Goal: Navigation & Orientation: Find specific page/section

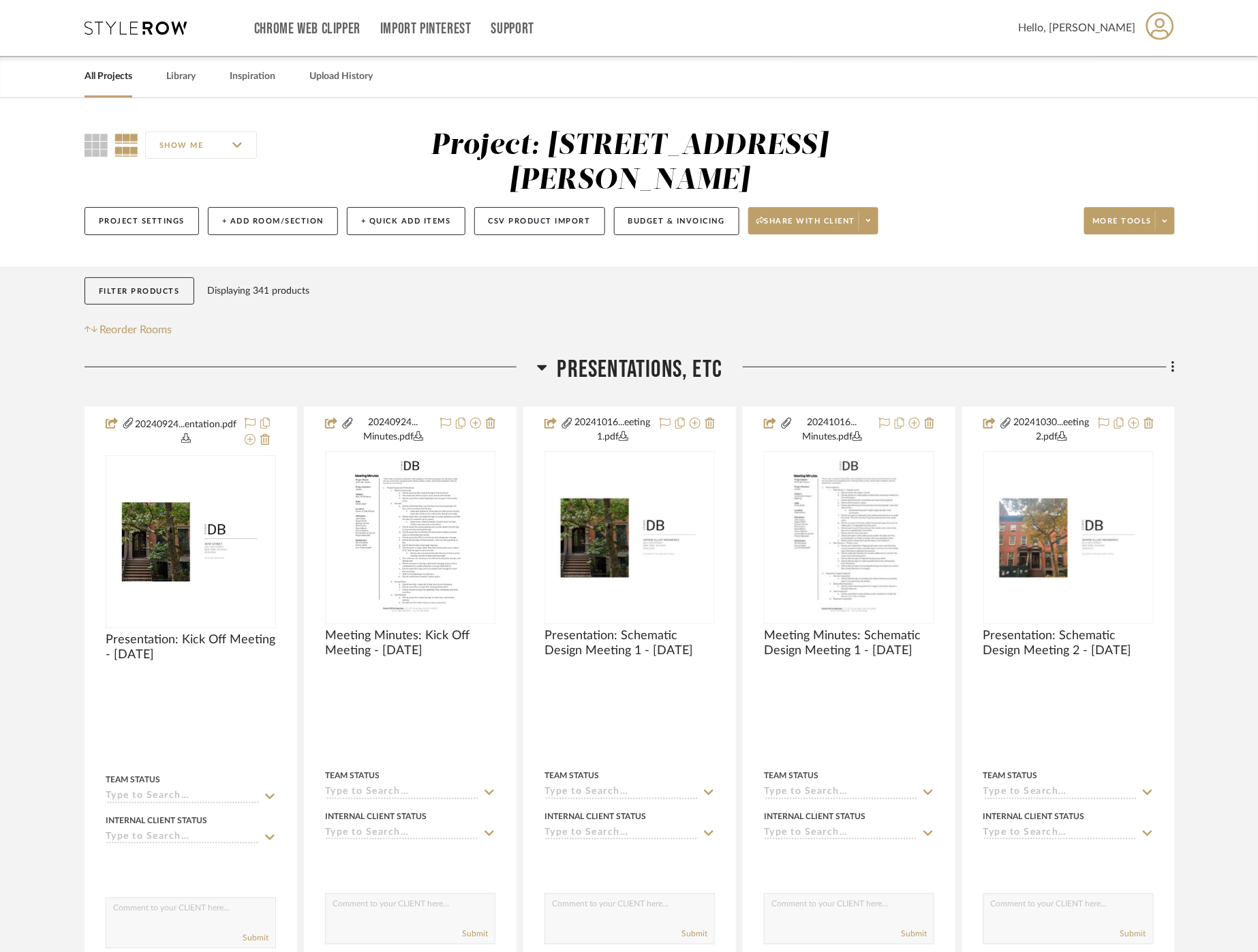
click at [103, 73] on link "All Projects" at bounding box center [109, 77] width 48 height 19
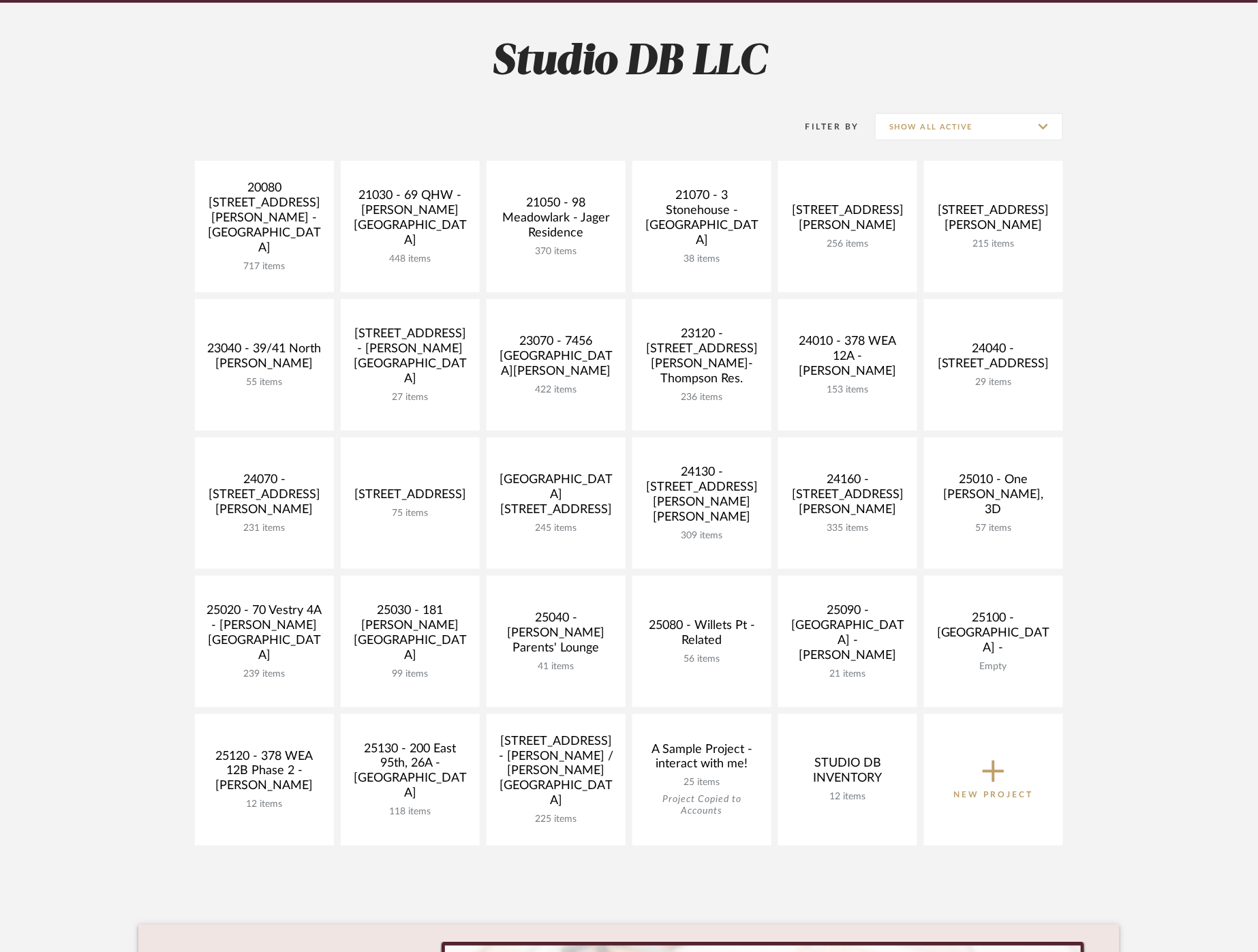
scroll to position [151, 0]
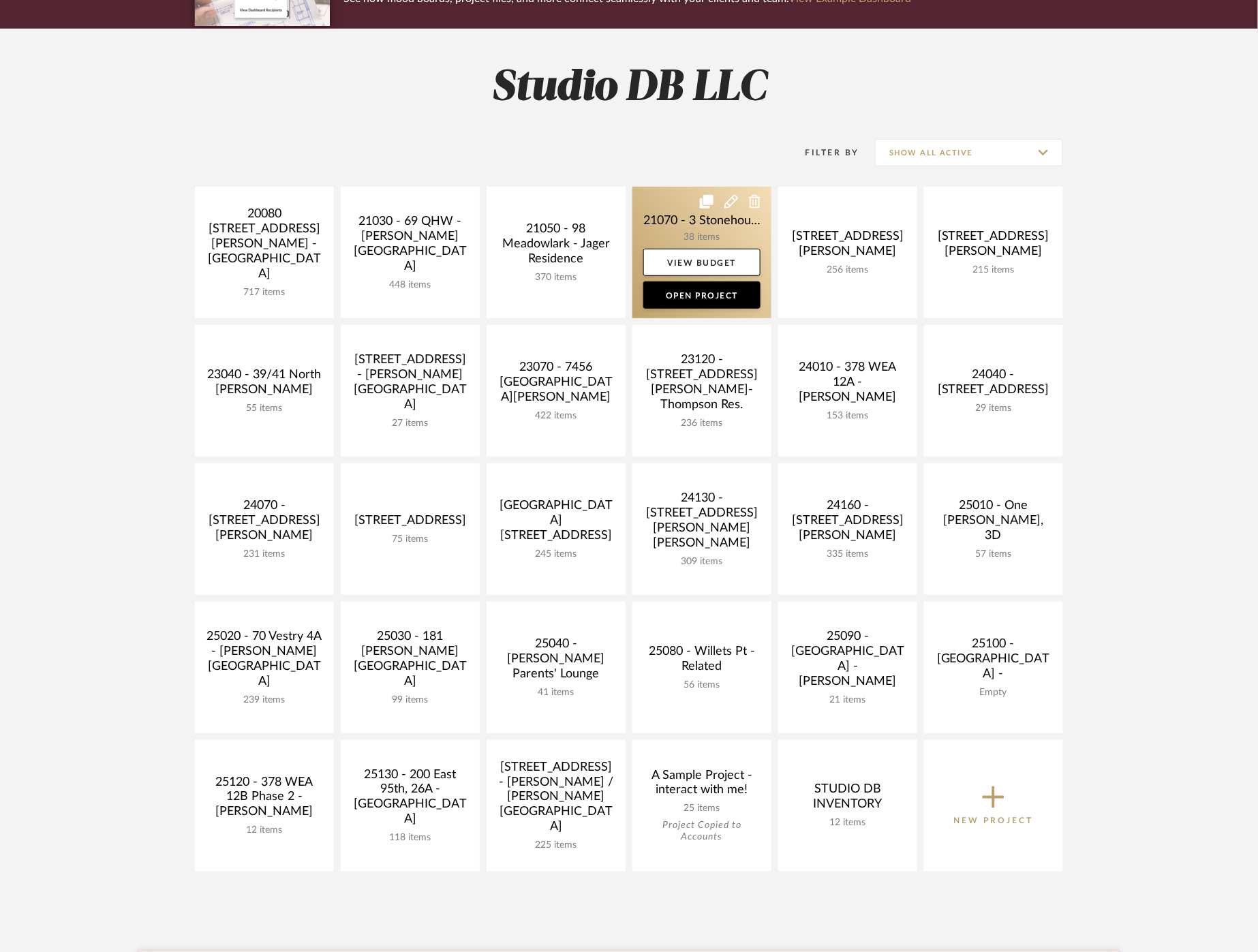
click at [673, 230] on link at bounding box center [702, 252] width 139 height 132
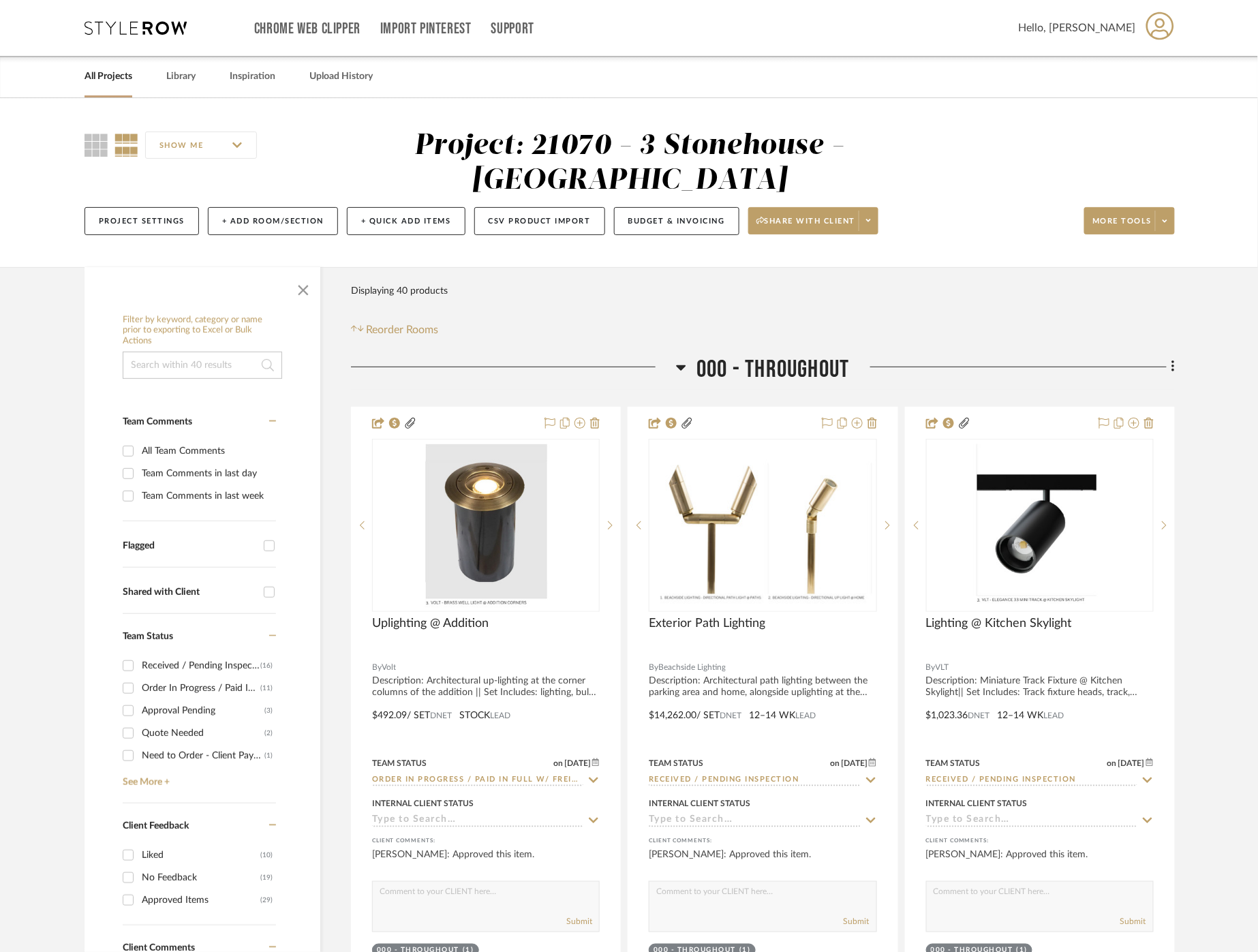
scroll to position [151, 0]
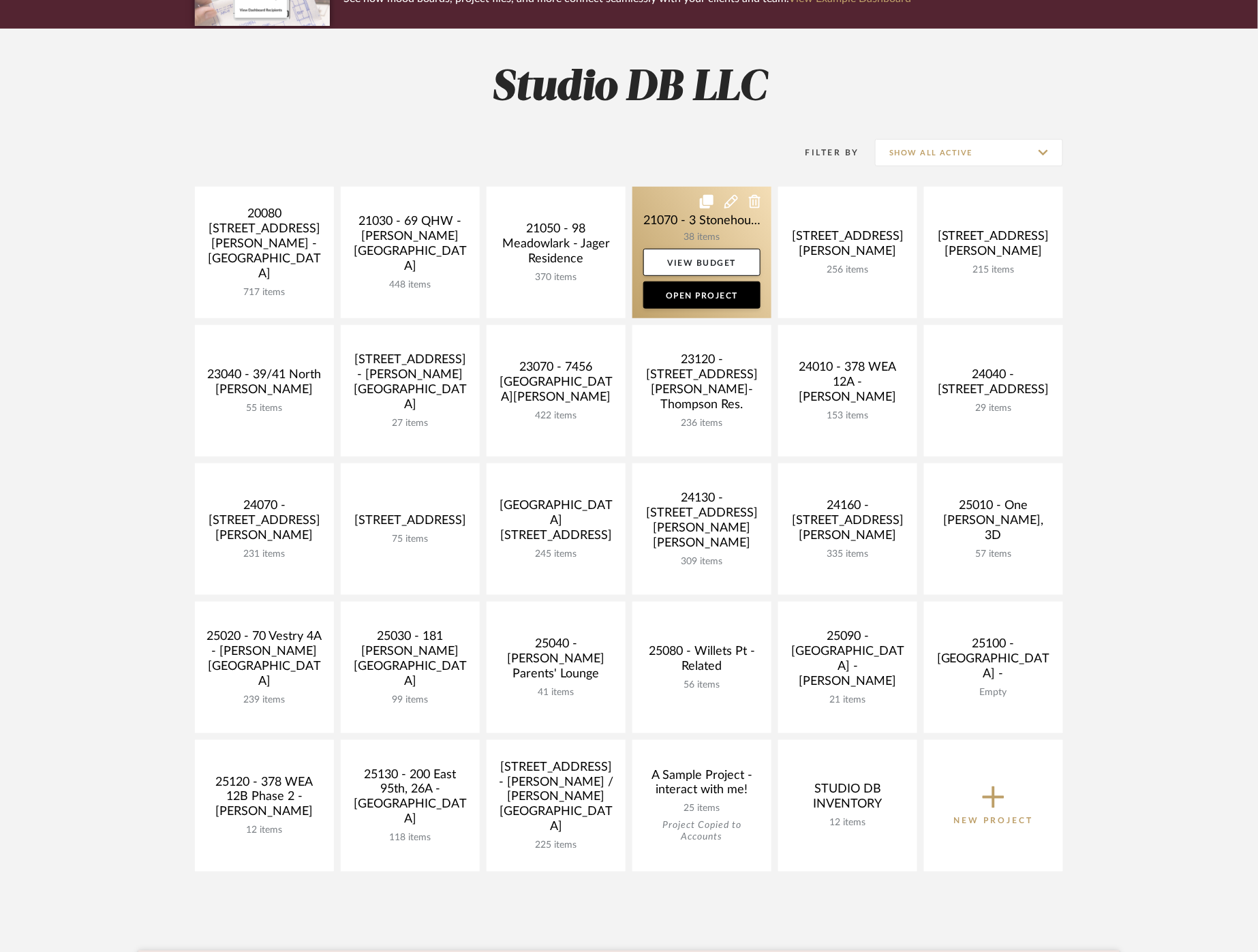
click at [673, 229] on link at bounding box center [702, 252] width 139 height 132
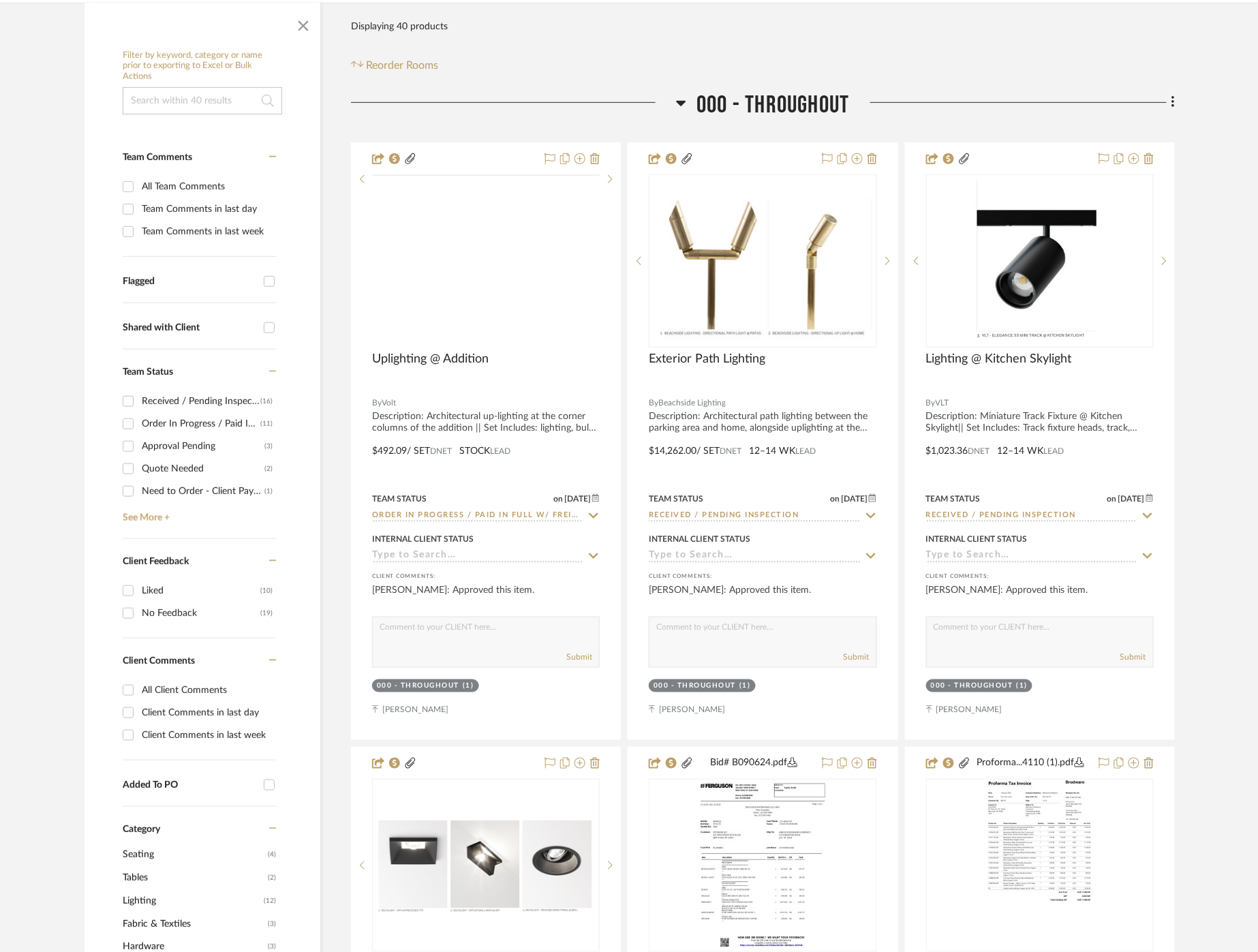
scroll to position [76, 0]
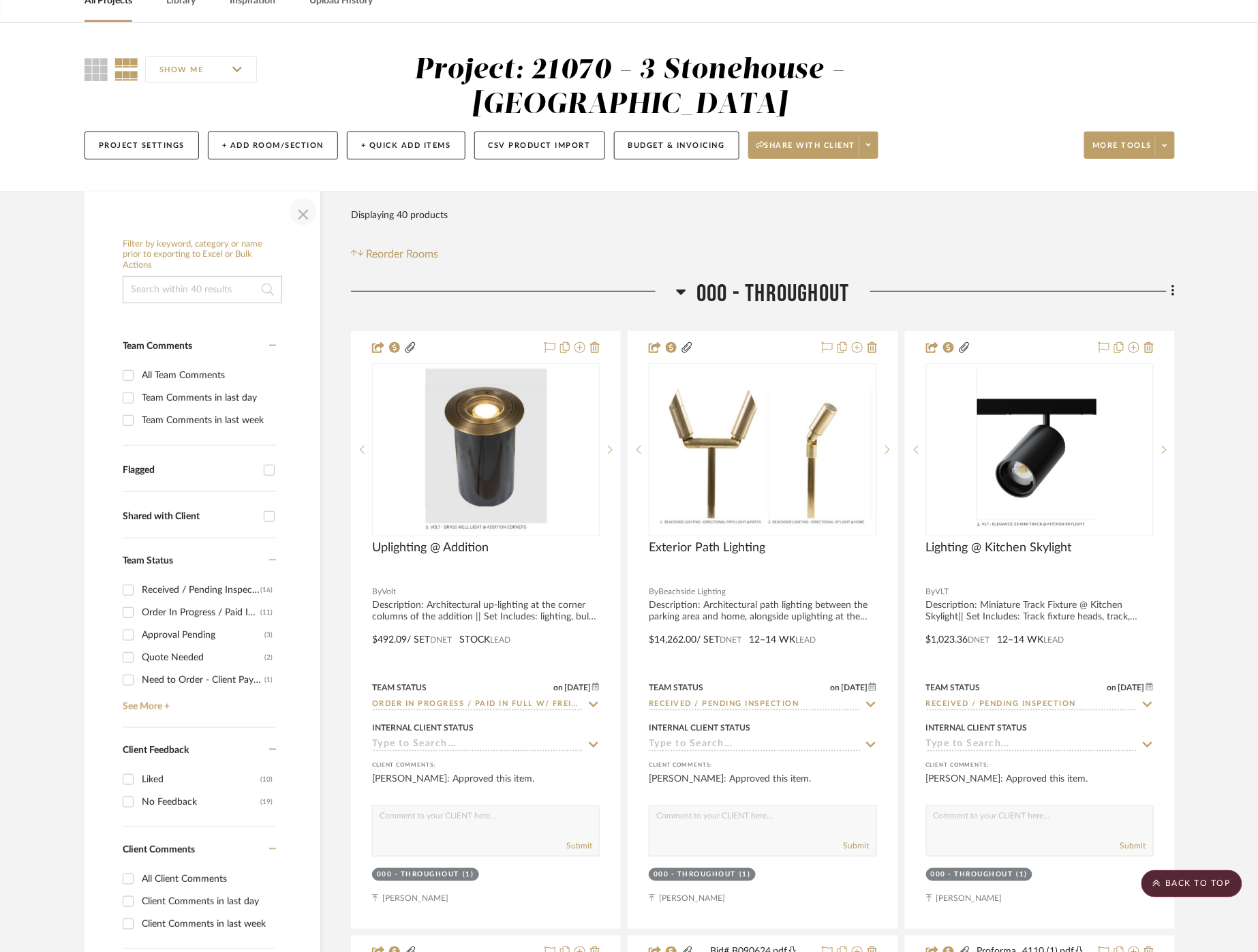
drag, startPoint x: 296, startPoint y: 209, endPoint x: 473, endPoint y: 389, distance: 252.4
click at [295, 209] on span "button" at bounding box center [303, 212] width 32 height 32
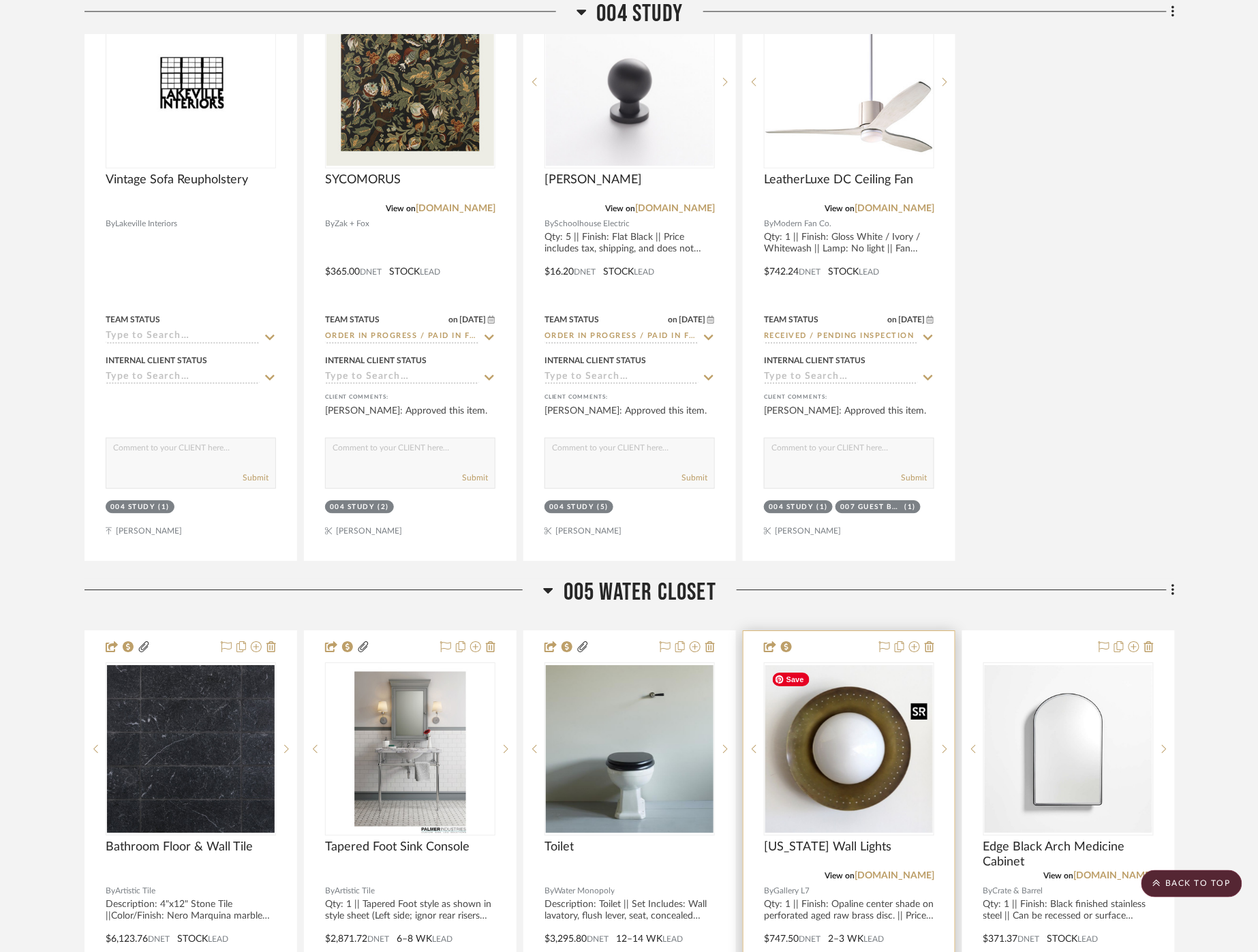
scroll to position [1060, 0]
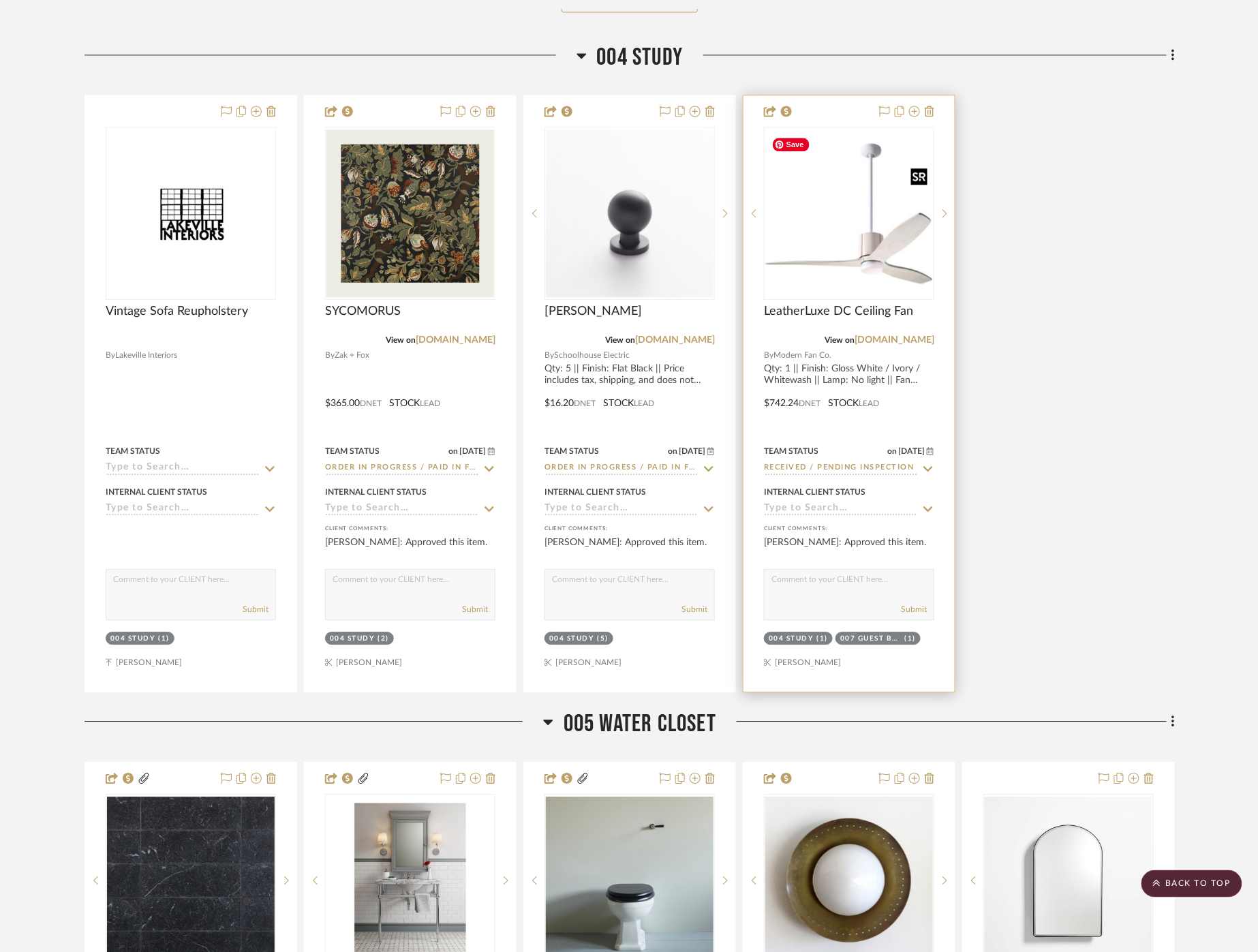
click at [866, 246] on img "0" at bounding box center [849, 214] width 168 height 167
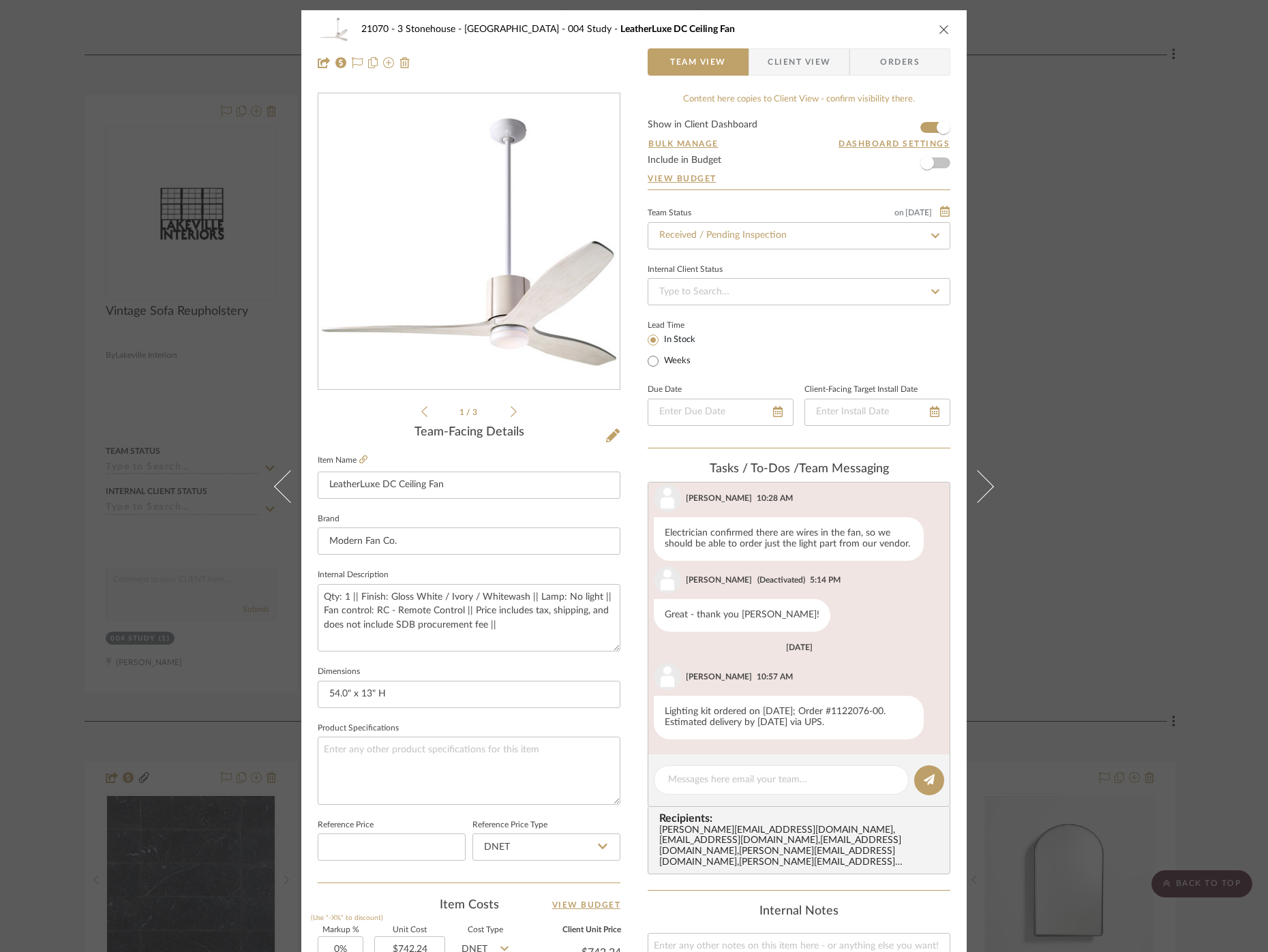
scroll to position [454, 0]
click at [359, 461] on icon at bounding box center [363, 460] width 9 height 9
